Goal: Check status: Check status

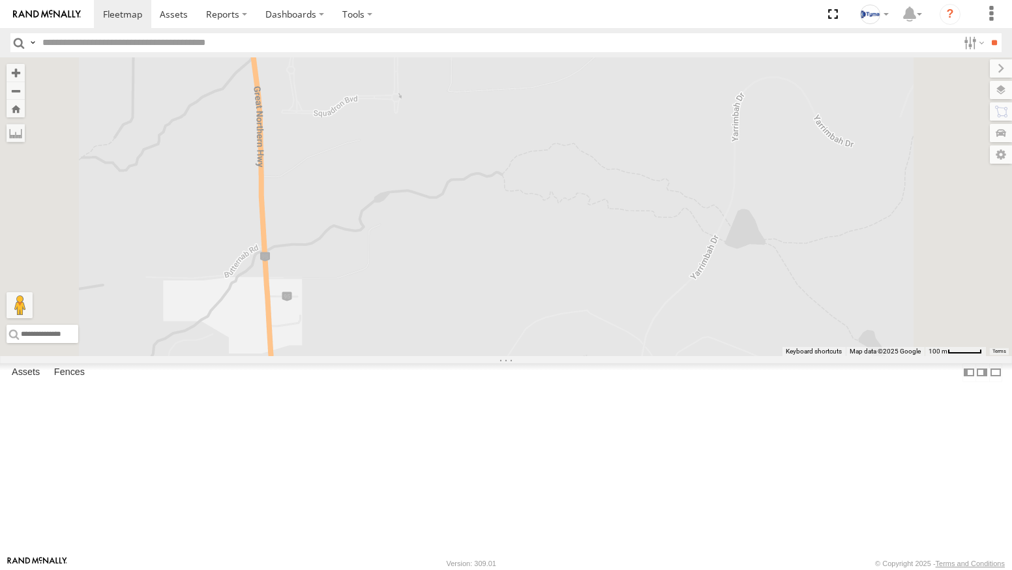
drag, startPoint x: 432, startPoint y: 244, endPoint x: 705, endPoint y: 257, distance: 273.0
click at [705, 257] on div at bounding box center [506, 206] width 1012 height 299
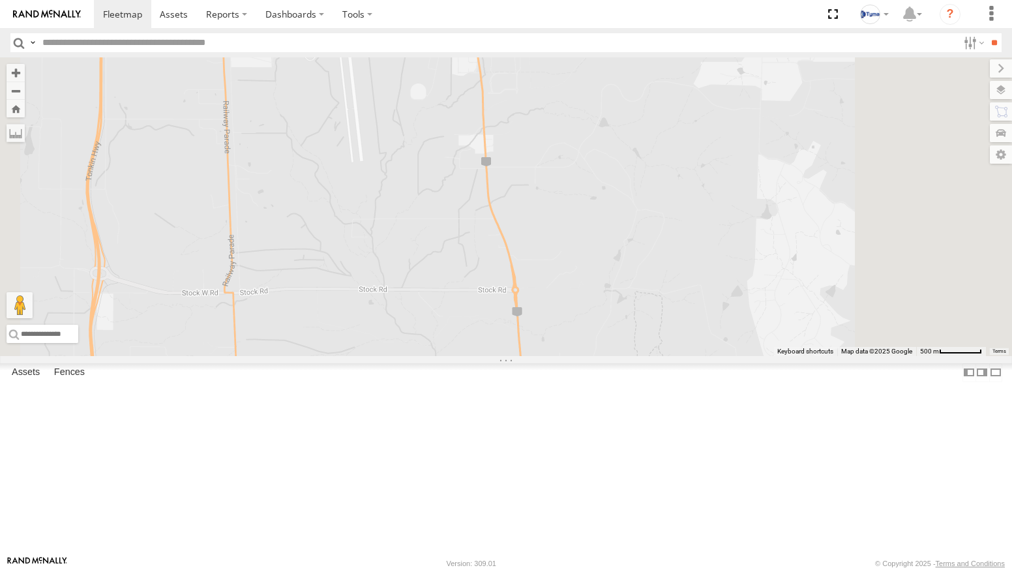
drag, startPoint x: 733, startPoint y: 360, endPoint x: 660, endPoint y: 288, distance: 102.4
click at [663, 290] on div at bounding box center [506, 206] width 1012 height 299
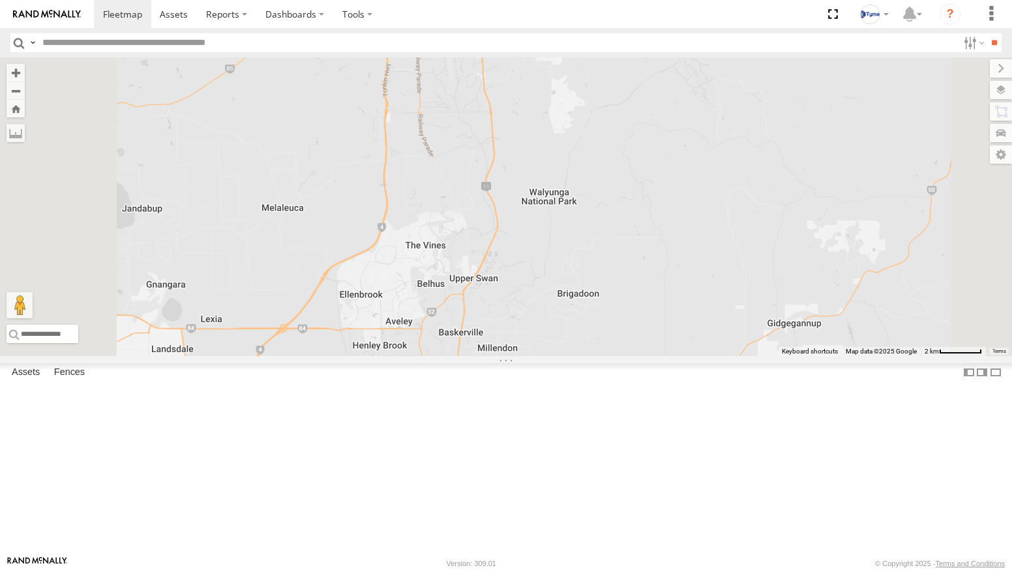
drag, startPoint x: 640, startPoint y: 365, endPoint x: 637, endPoint y: 243, distance: 122.0
click at [636, 245] on div "XKW604" at bounding box center [506, 206] width 1012 height 299
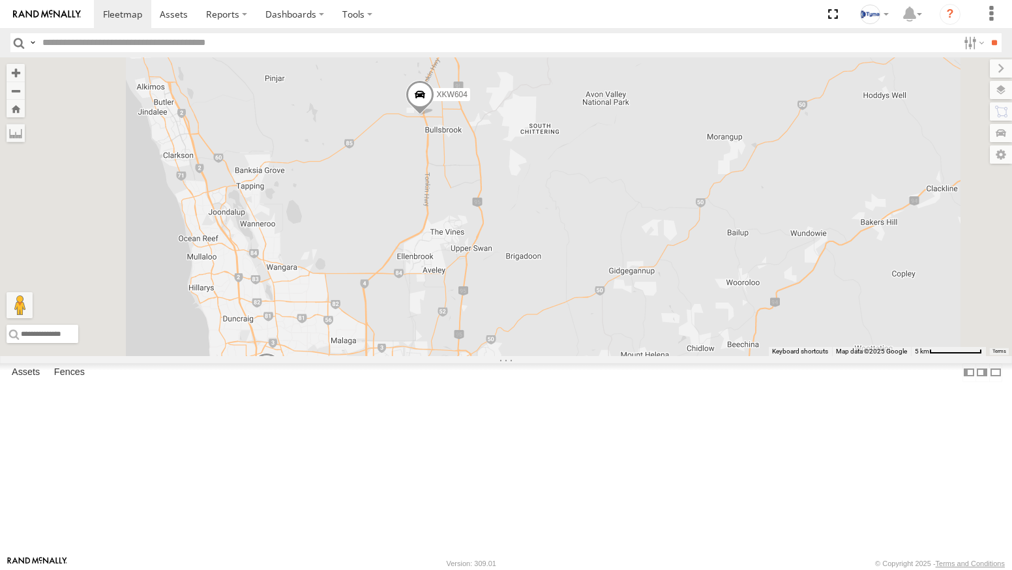
drag, startPoint x: 588, startPoint y: 156, endPoint x: 589, endPoint y: 276, distance: 120.0
click at [589, 276] on div "XKW604 5 1COY723" at bounding box center [506, 206] width 1012 height 299
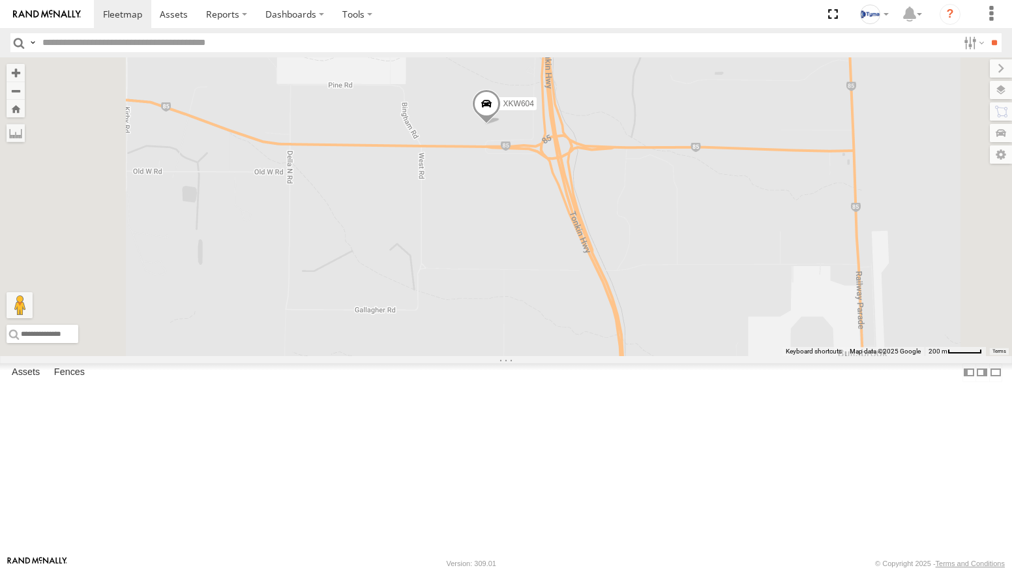
drag, startPoint x: 515, startPoint y: 228, endPoint x: 591, endPoint y: 250, distance: 78.7
click at [591, 250] on div "XKW604 1COY723" at bounding box center [506, 206] width 1012 height 299
click at [1005, 92] on label at bounding box center [989, 90] width 48 height 18
click at [0, 0] on span "Basemaps" at bounding box center [0, 0] width 0 height 0
click at [0, 0] on span "Satellite + Roadmap" at bounding box center [0, 0] width 0 height 0
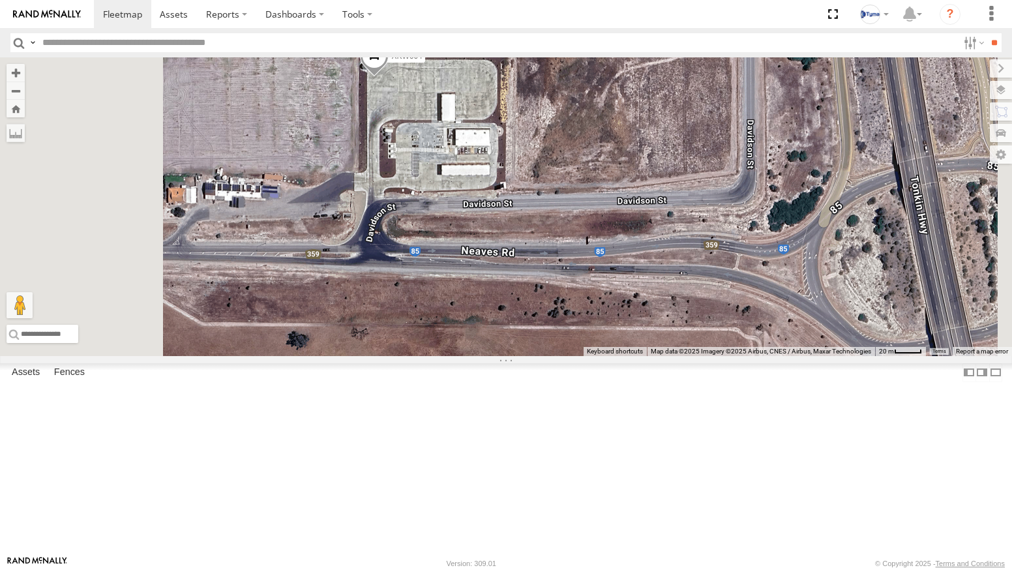
drag, startPoint x: 498, startPoint y: 147, endPoint x: 511, endPoint y: 231, distance: 85.3
click at [511, 231] on div "XKW604 1COY723" at bounding box center [506, 206] width 1012 height 299
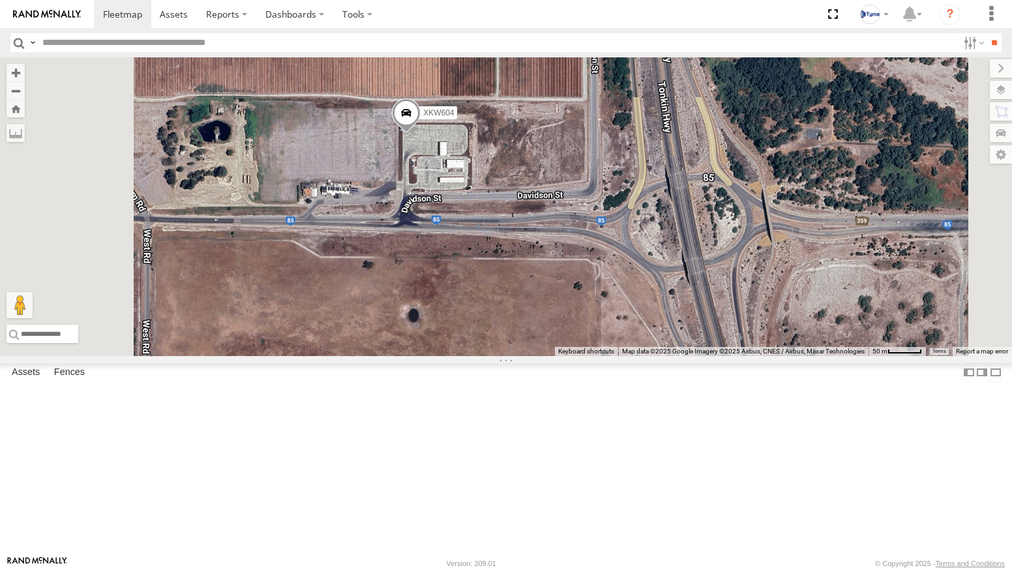
drag, startPoint x: 498, startPoint y: 410, endPoint x: 572, endPoint y: 363, distance: 88.0
click at [569, 356] on div "XKW604 1COY723" at bounding box center [506, 206] width 1012 height 299
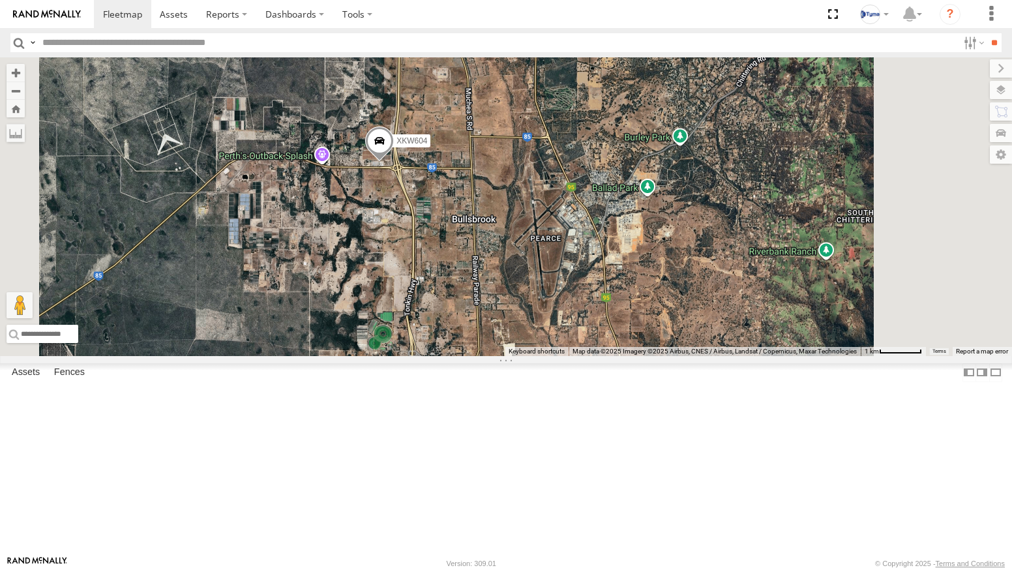
drag, startPoint x: 645, startPoint y: 384, endPoint x: 607, endPoint y: 300, distance: 92.5
click at [607, 300] on div "XKW604 1COY723" at bounding box center [506, 206] width 1012 height 299
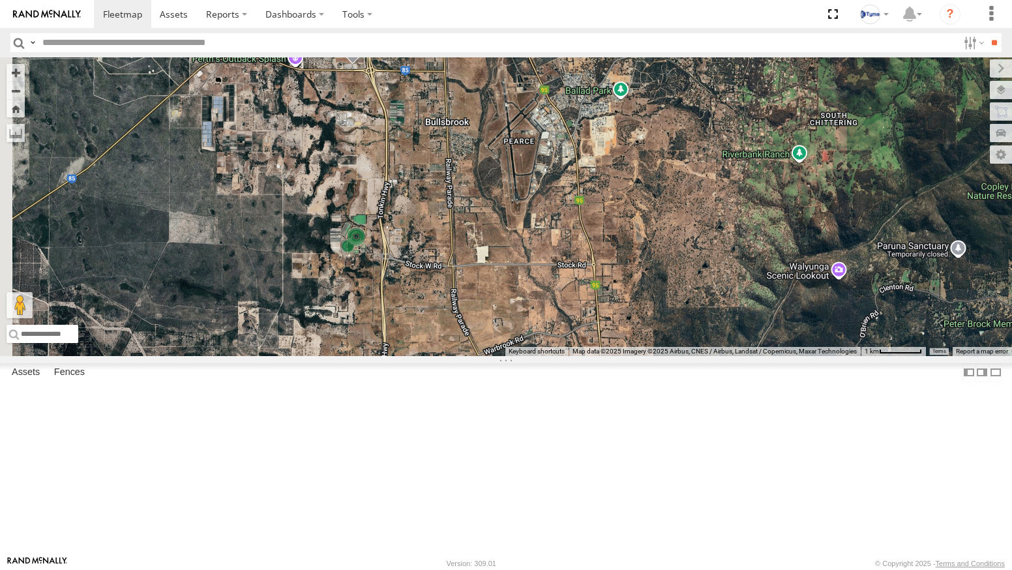
drag, startPoint x: 665, startPoint y: 406, endPoint x: 658, endPoint y: 424, distance: 19.3
click at [658, 356] on div "XKW604 1COY723" at bounding box center [506, 206] width 1012 height 299
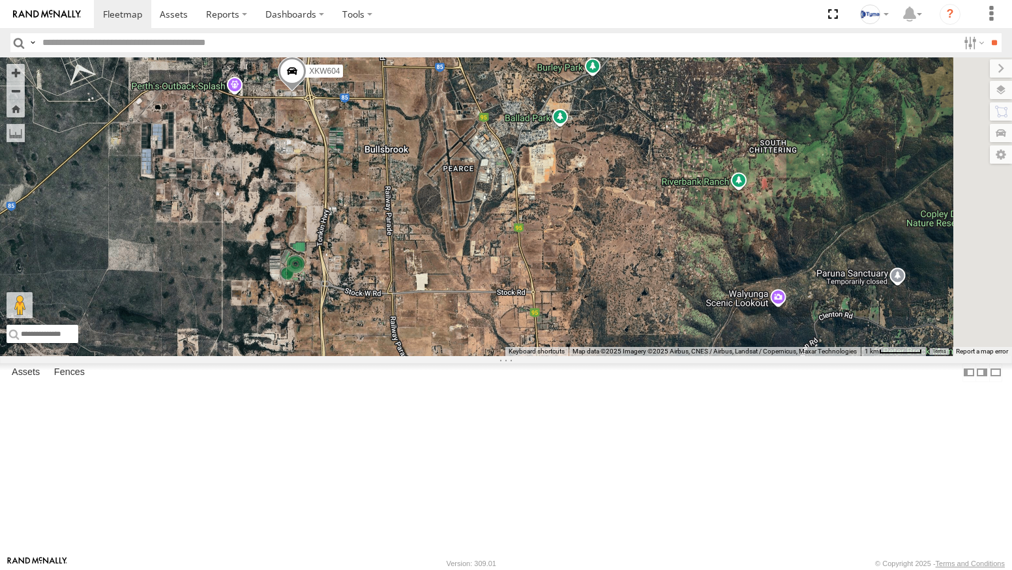
drag, startPoint x: 729, startPoint y: 218, endPoint x: 667, endPoint y: 244, distance: 67.2
click at [667, 244] on div "XKW604 1COY723" at bounding box center [506, 206] width 1012 height 299
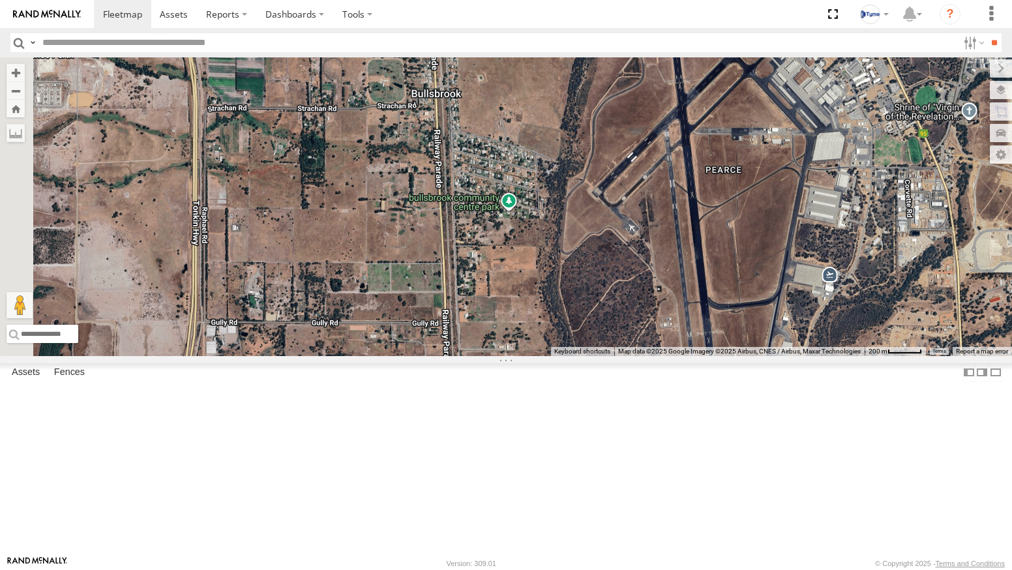
drag, startPoint x: 466, startPoint y: 276, endPoint x: 620, endPoint y: 300, distance: 155.8
click at [620, 300] on div "XKW604 1COY723" at bounding box center [506, 206] width 1012 height 299
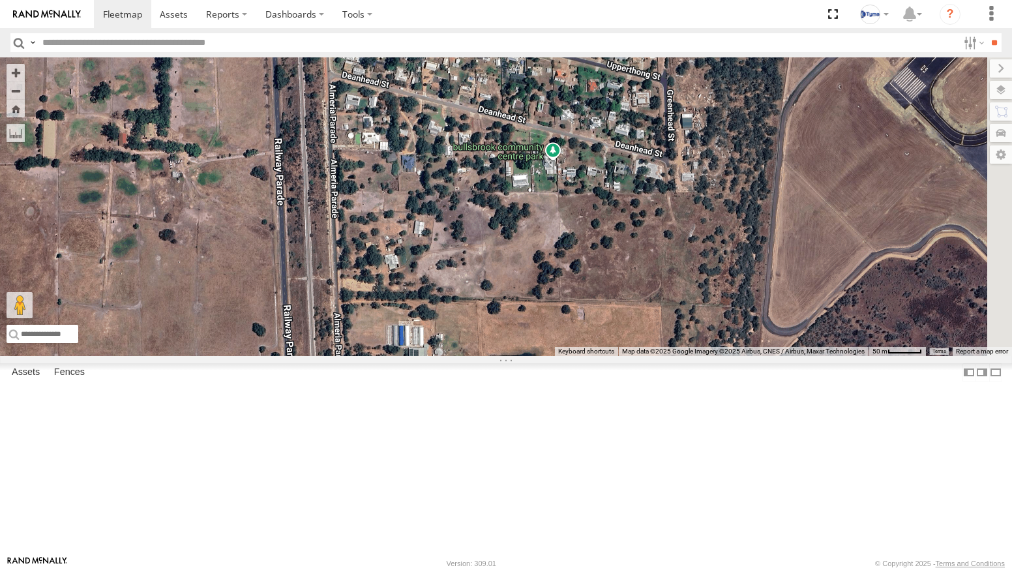
drag, startPoint x: 744, startPoint y: 423, endPoint x: 686, endPoint y: 419, distance: 57.5
click at [686, 356] on div "XKW604 1COY723" at bounding box center [506, 206] width 1012 height 299
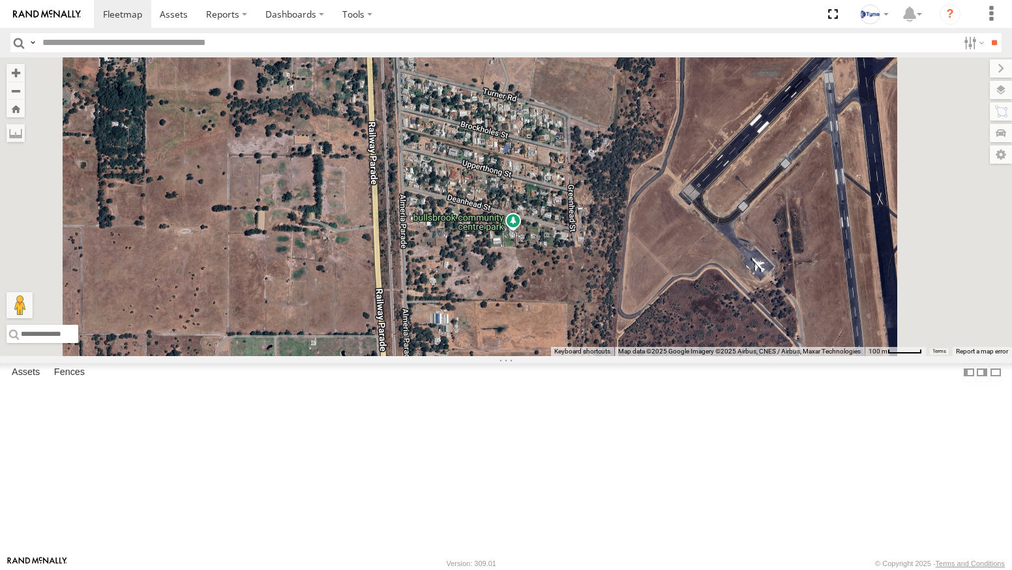
drag, startPoint x: 721, startPoint y: 286, endPoint x: 677, endPoint y: 341, distance: 70.6
click at [678, 341] on div "XKW604 1COY723" at bounding box center [506, 206] width 1012 height 299
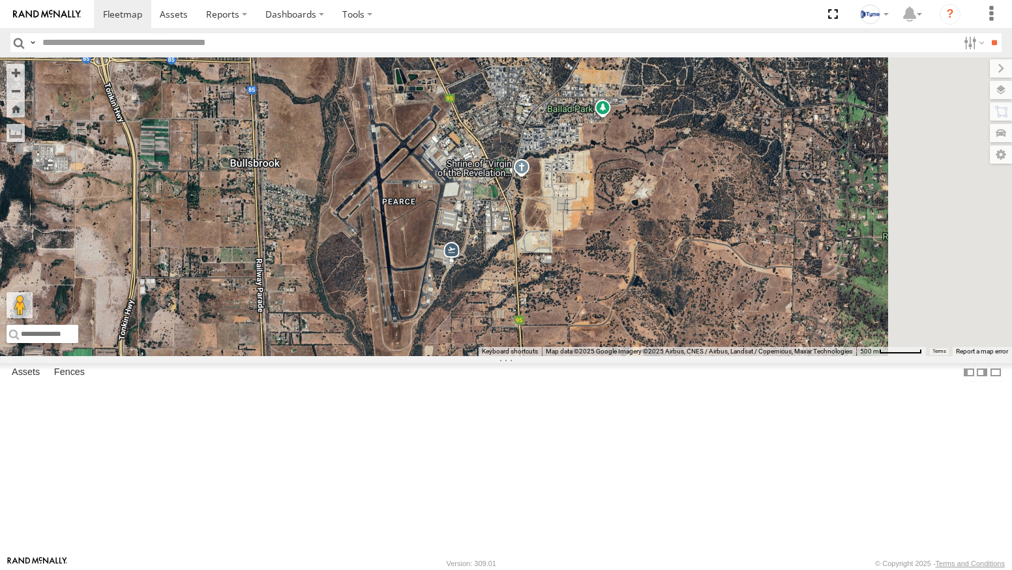
drag, startPoint x: 734, startPoint y: 259, endPoint x: 530, endPoint y: 219, distance: 208.0
click at [530, 219] on div "XKW604 1COY723" at bounding box center [506, 206] width 1012 height 299
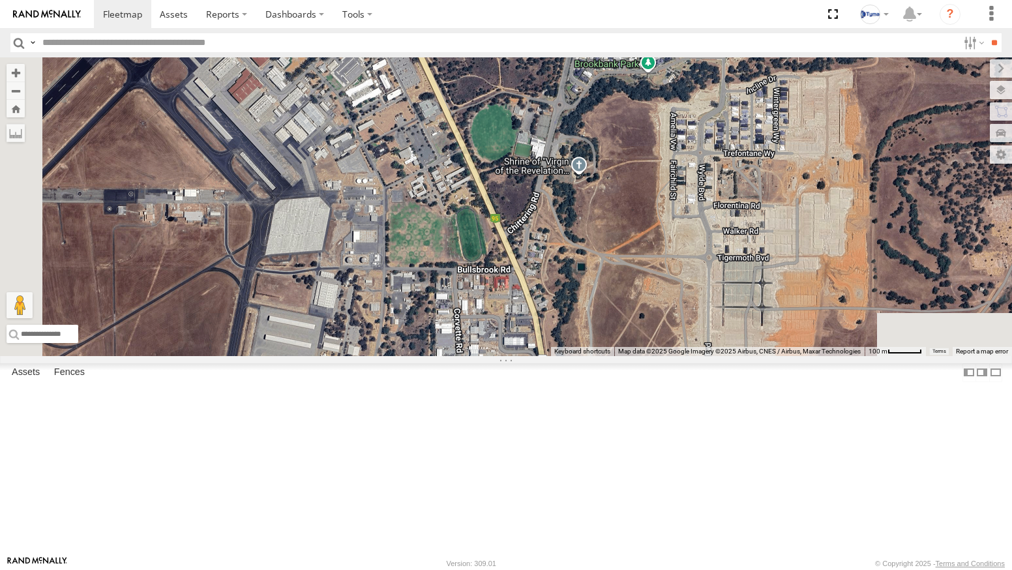
drag, startPoint x: 617, startPoint y: 154, endPoint x: 571, endPoint y: 141, distance: 47.5
click at [571, 141] on div "XKW604 1COY723" at bounding box center [506, 206] width 1012 height 299
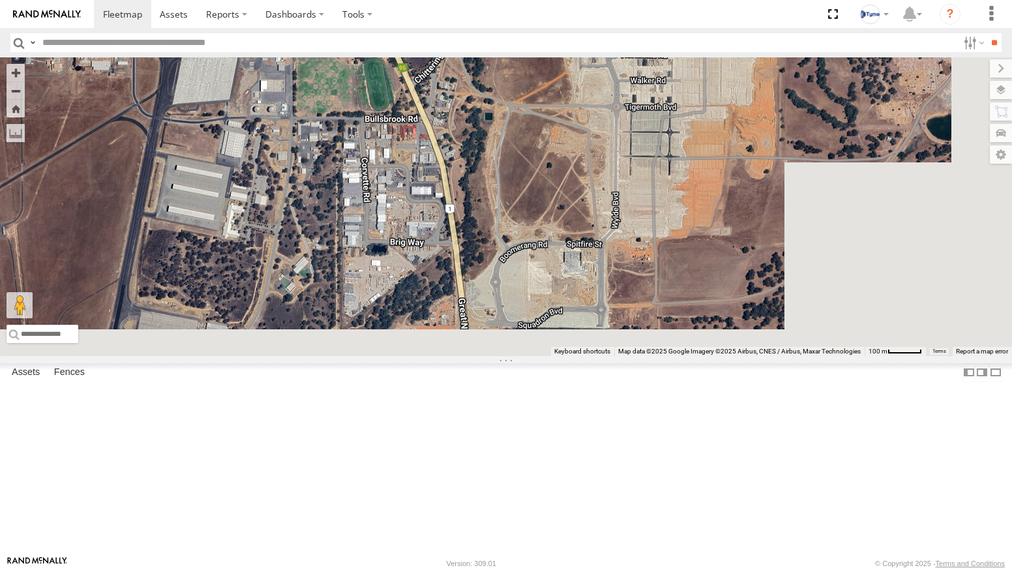
drag, startPoint x: 688, startPoint y: 484, endPoint x: 590, endPoint y: 326, distance: 185.9
click at [590, 326] on div "XKW604 1COY723" at bounding box center [506, 206] width 1012 height 299
